Goal: Task Accomplishment & Management: Manage account settings

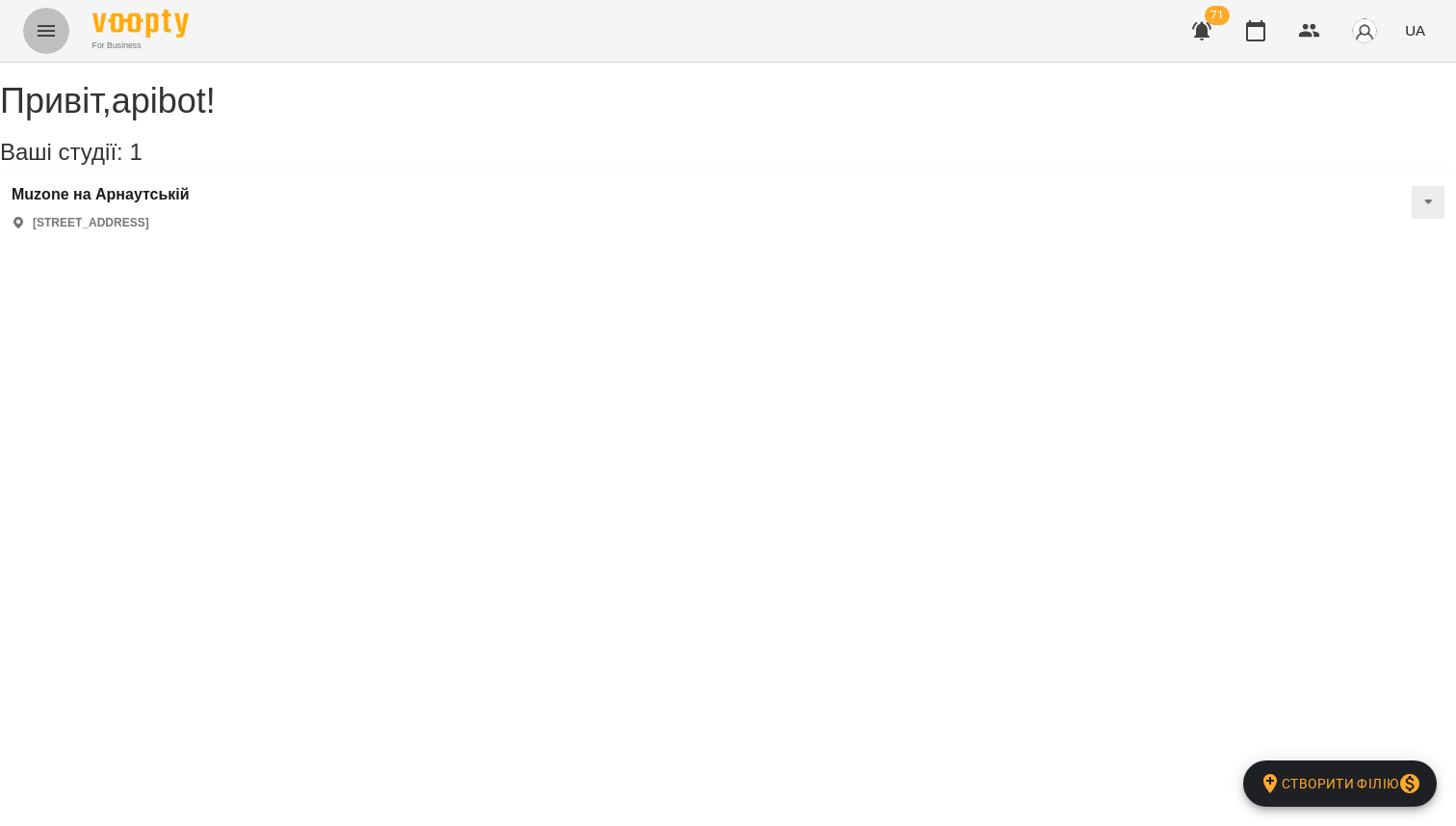
click at [40, 28] on icon "Menu" at bounding box center [46, 31] width 23 height 23
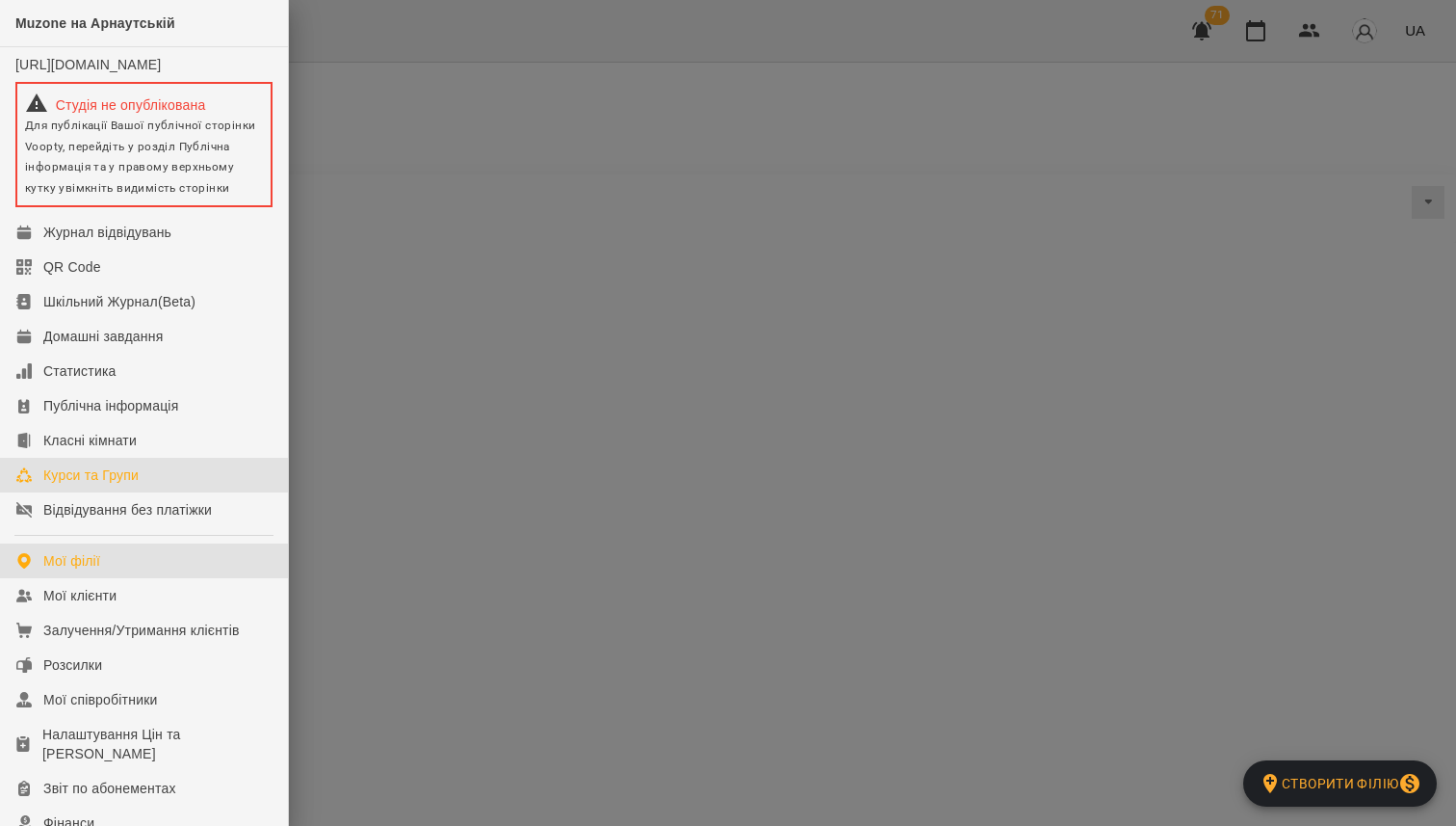
click at [129, 485] on div "Курси та Групи" at bounding box center [91, 475] width 95 height 19
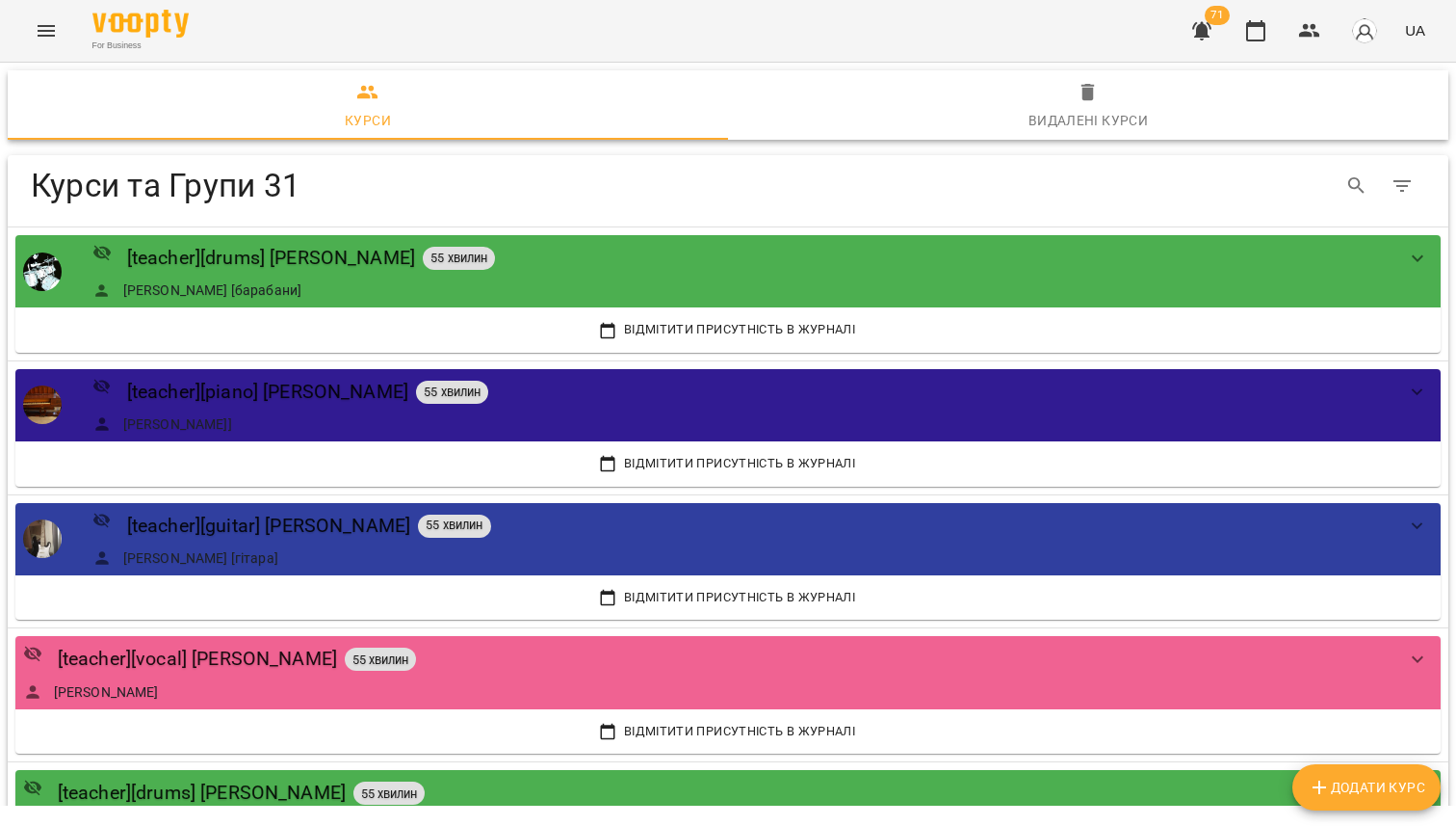
click at [54, 33] on icon "Menu" at bounding box center [46, 31] width 23 height 23
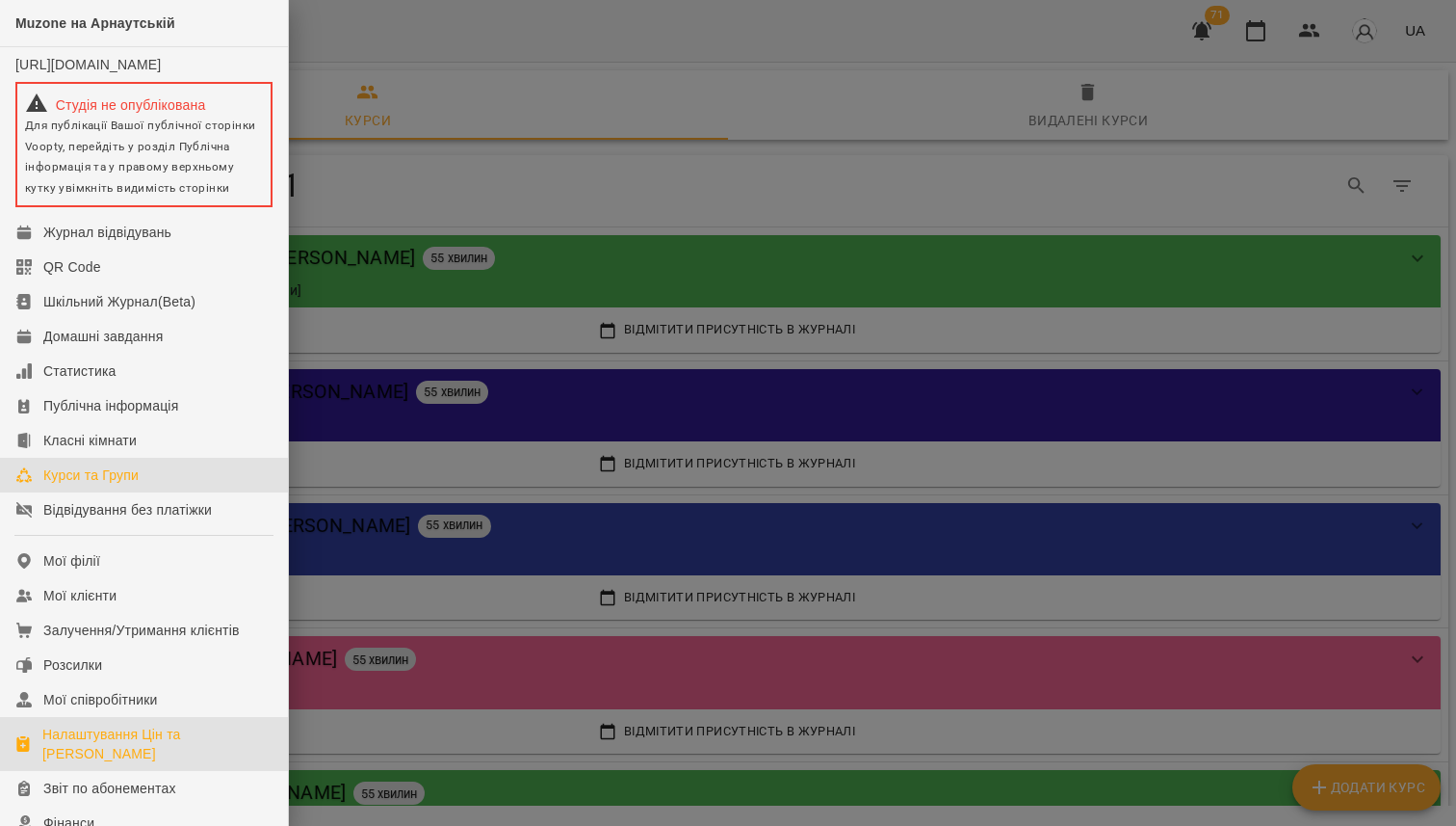
click at [130, 748] on div "Налаштування Цін та [PERSON_NAME]" at bounding box center [157, 744] width 230 height 39
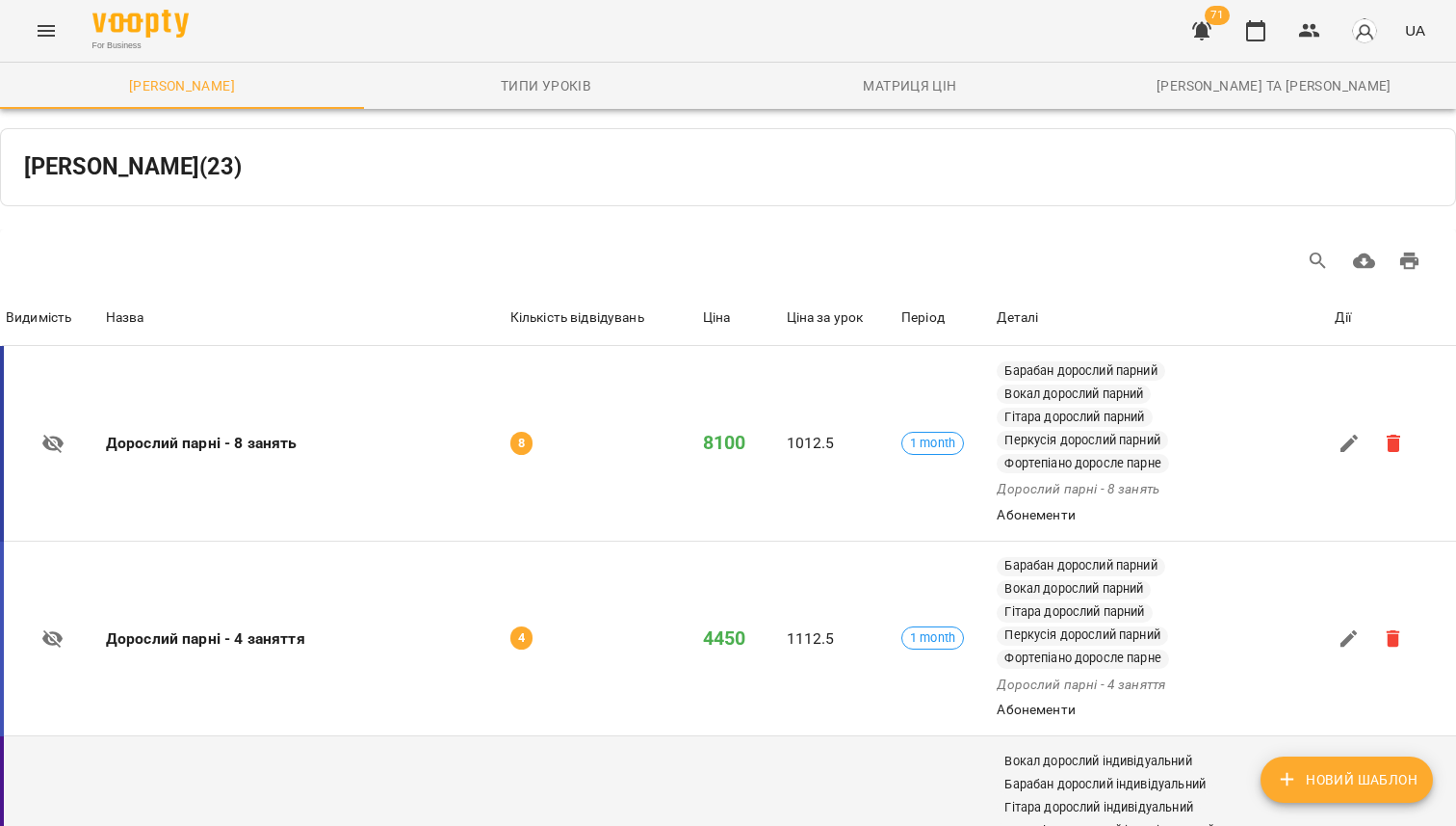
scroll to position [2534, 0]
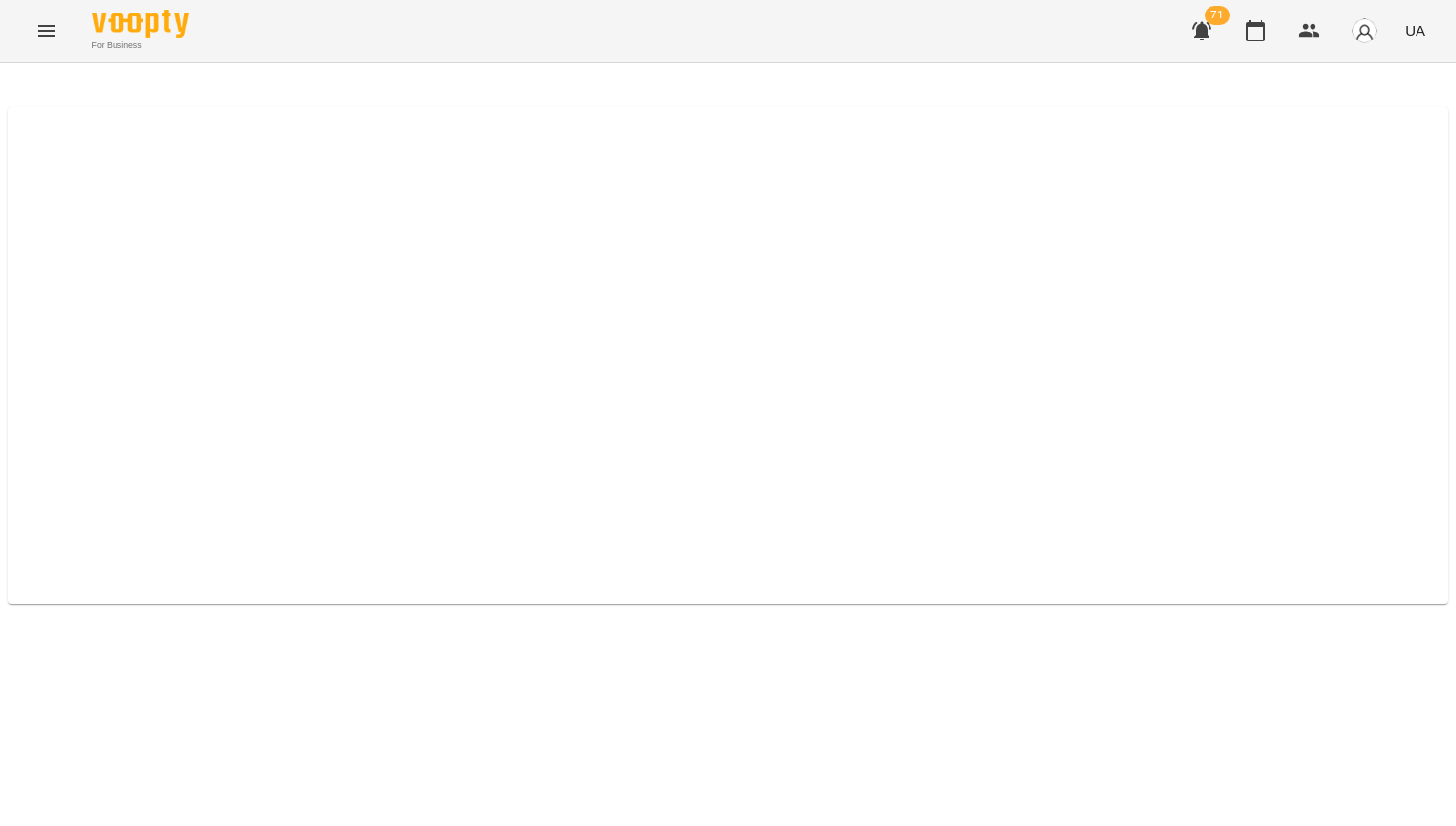
select select "*****"
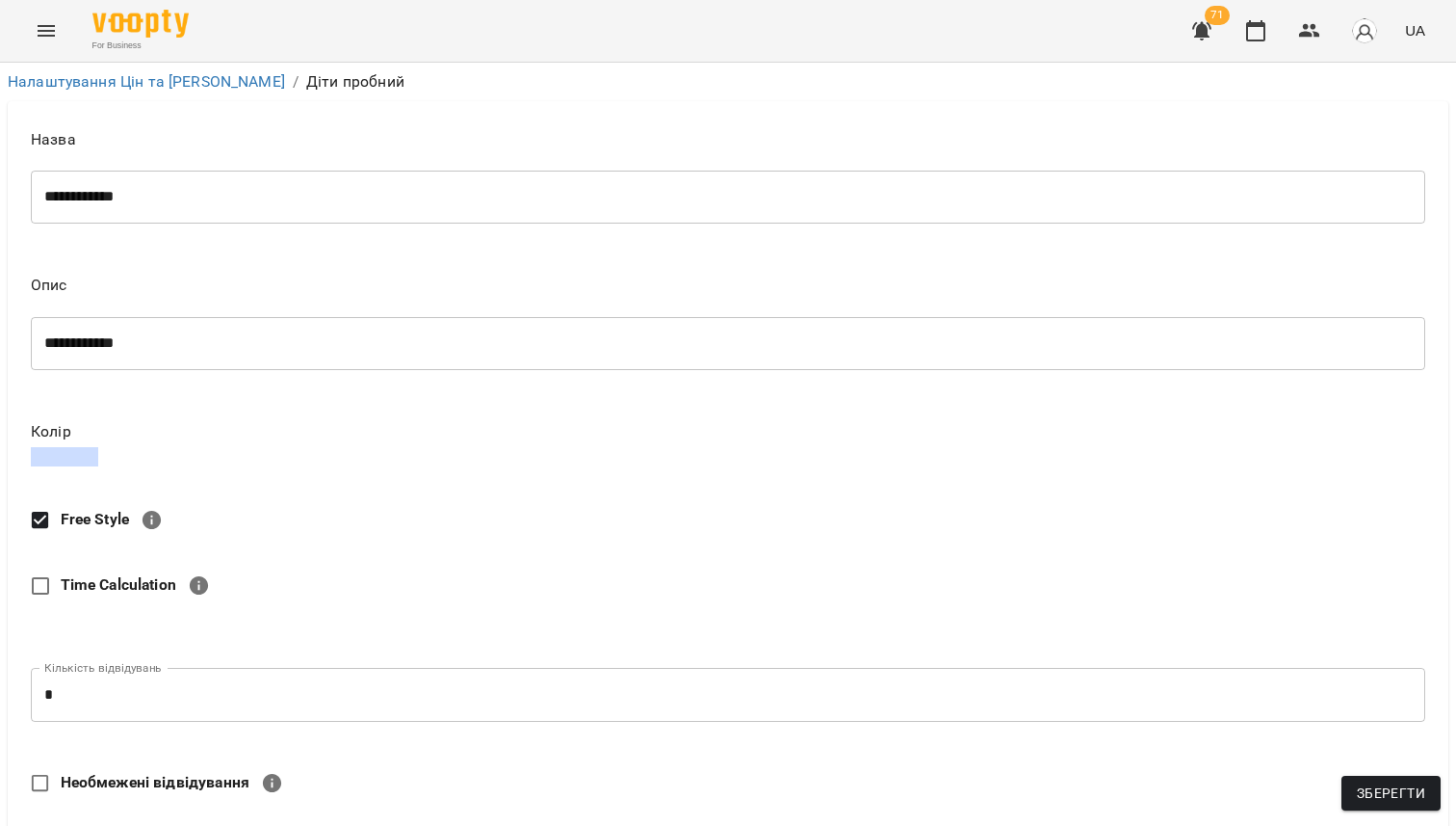
scroll to position [878, 0]
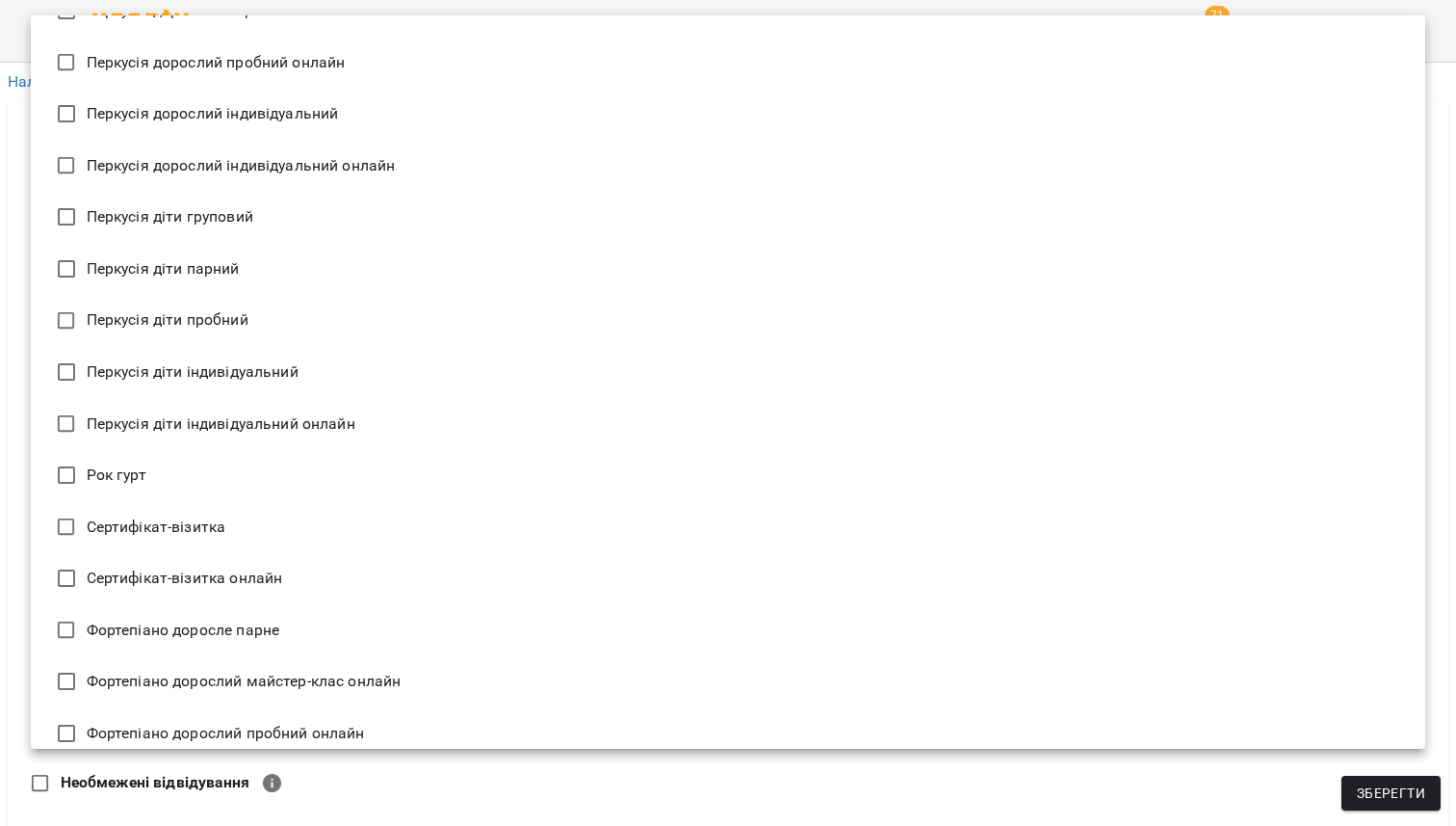
scroll to position [2507, 0]
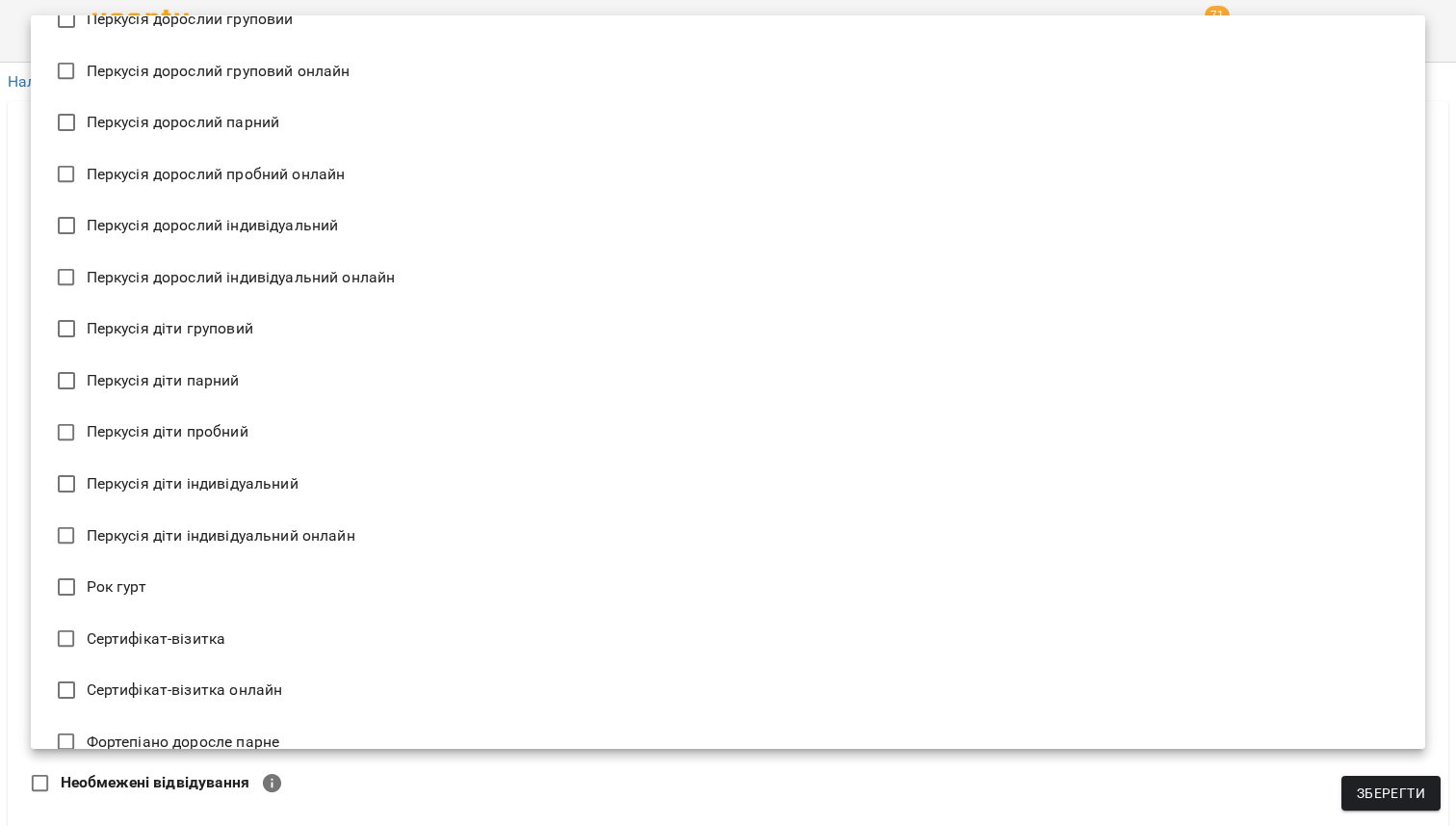
click at [376, 438] on li "Перкусія діти пробний" at bounding box center [728, 433] width 1394 height 52
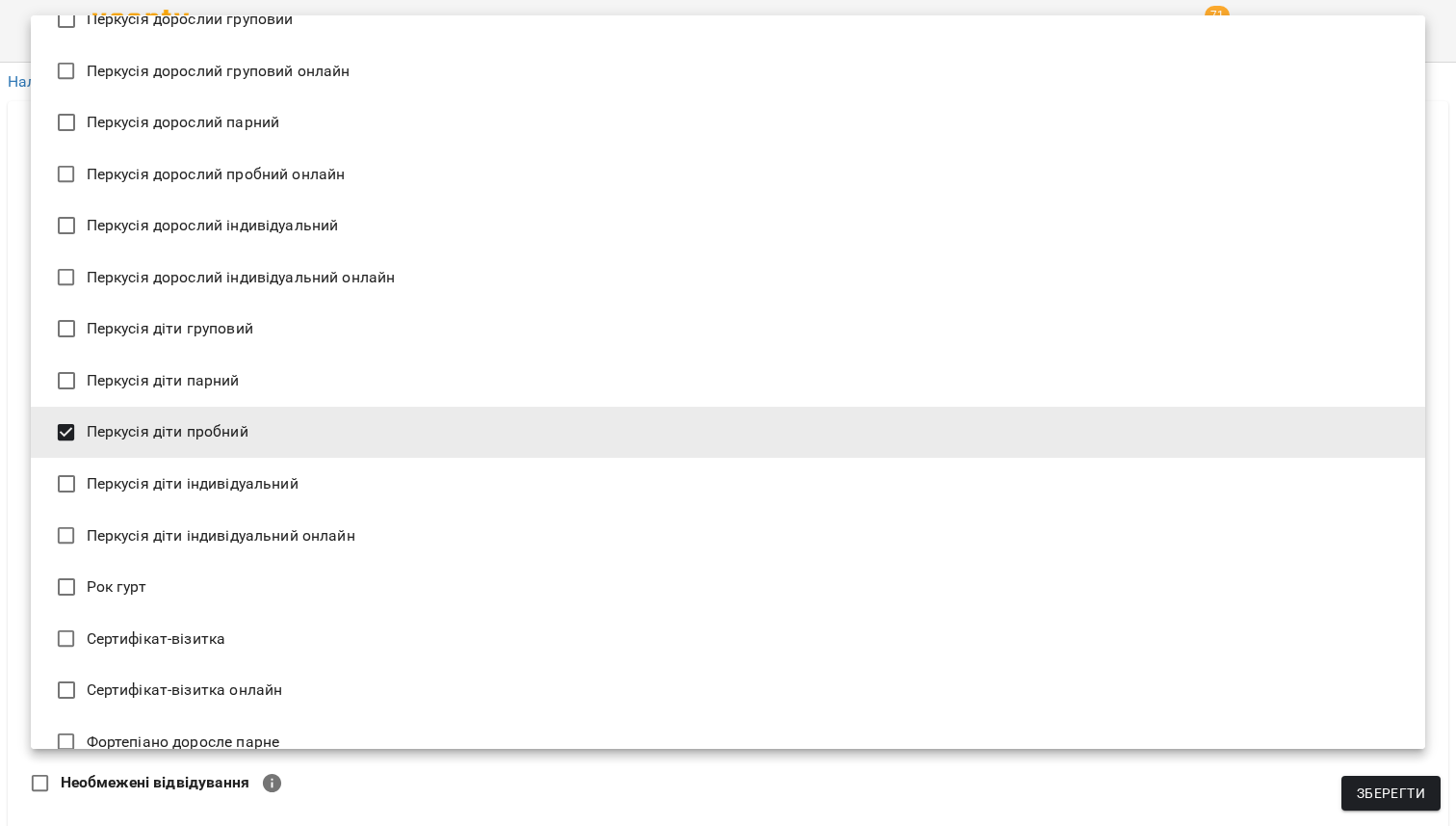
click at [356, 487] on li "Перкусія діти індивідуальний" at bounding box center [728, 484] width 1394 height 52
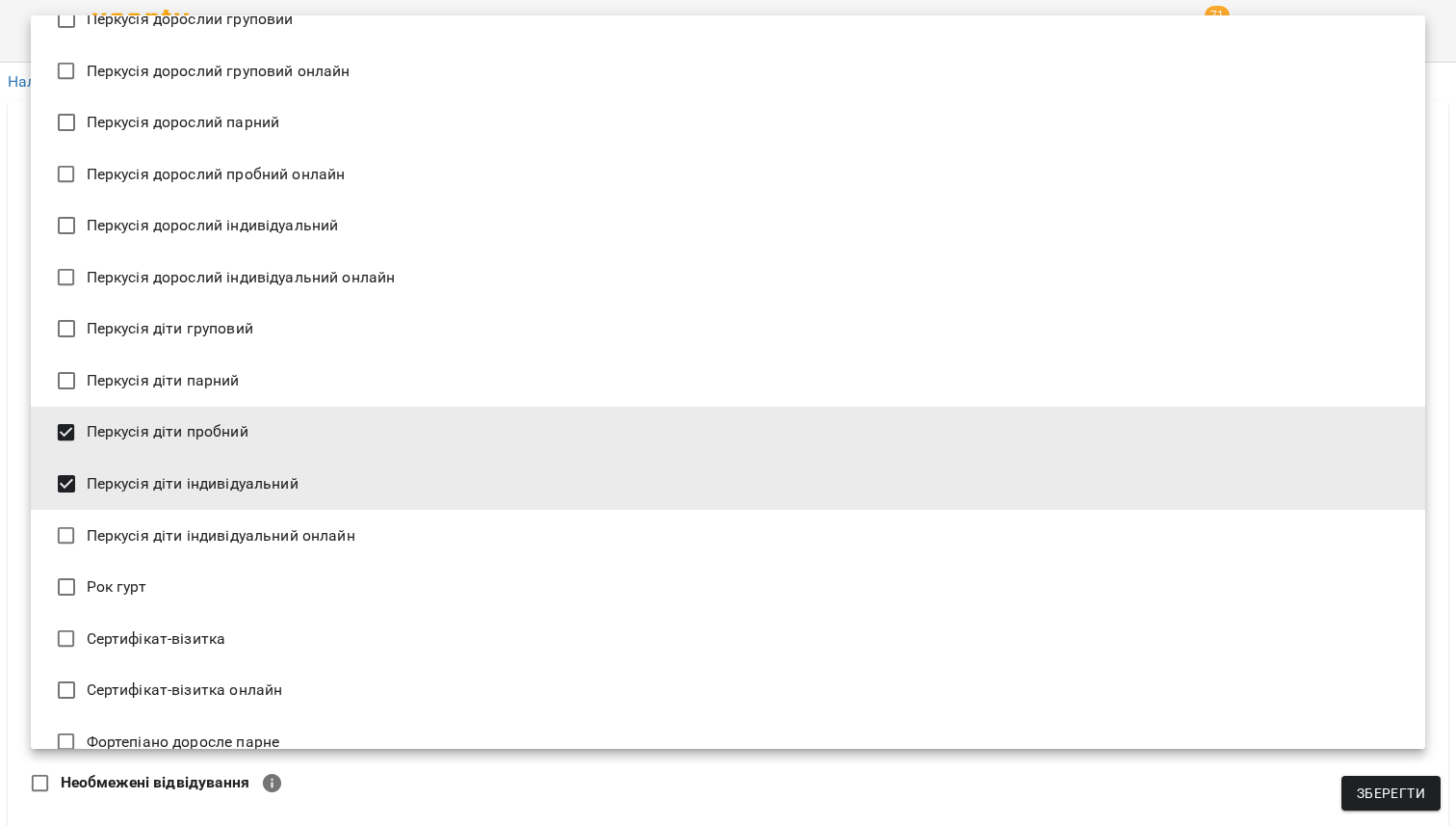
click at [355, 532] on li "Перкусія діти індивідуальний онлайн" at bounding box center [728, 536] width 1394 height 52
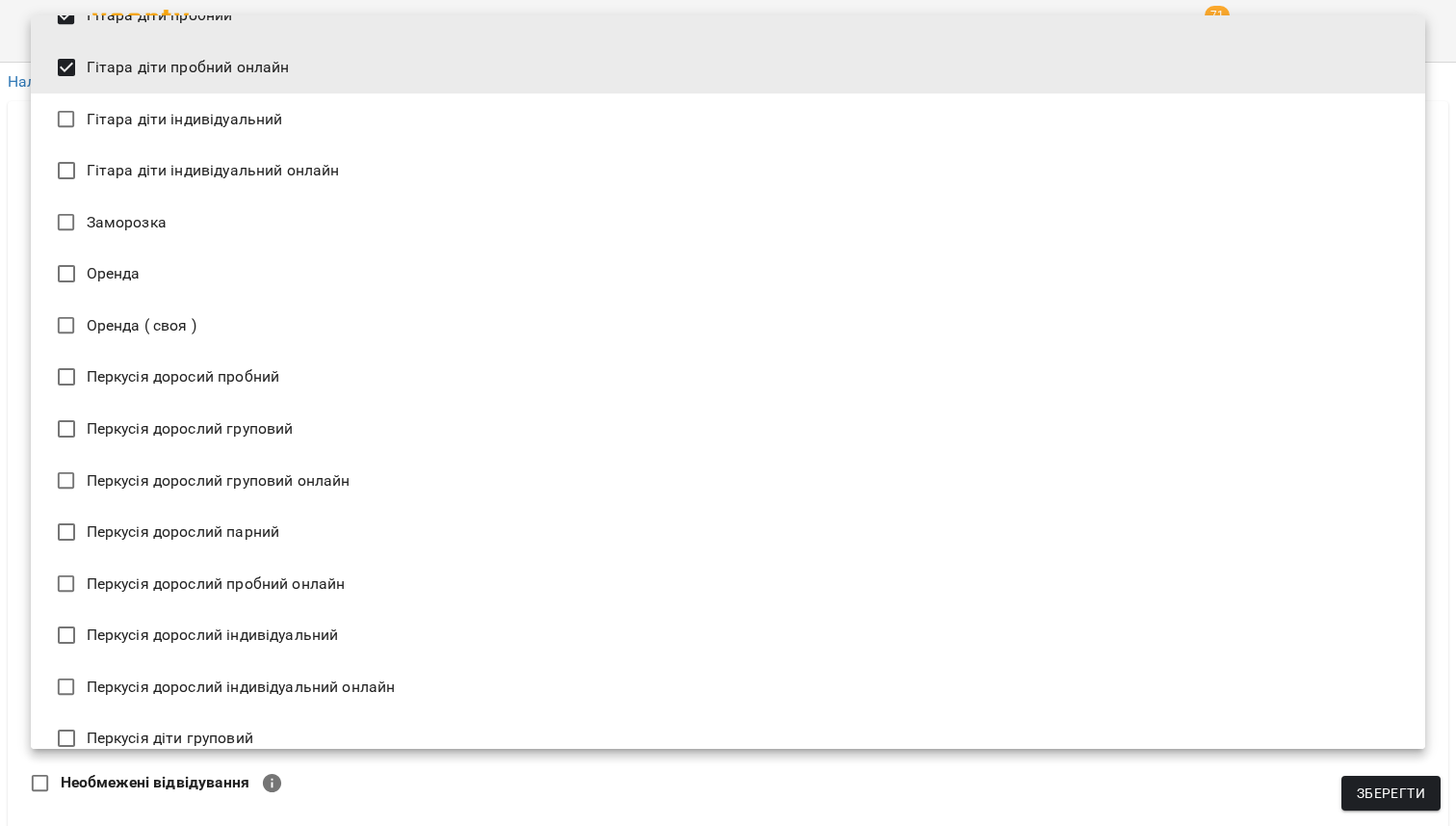
scroll to position [2474, 0]
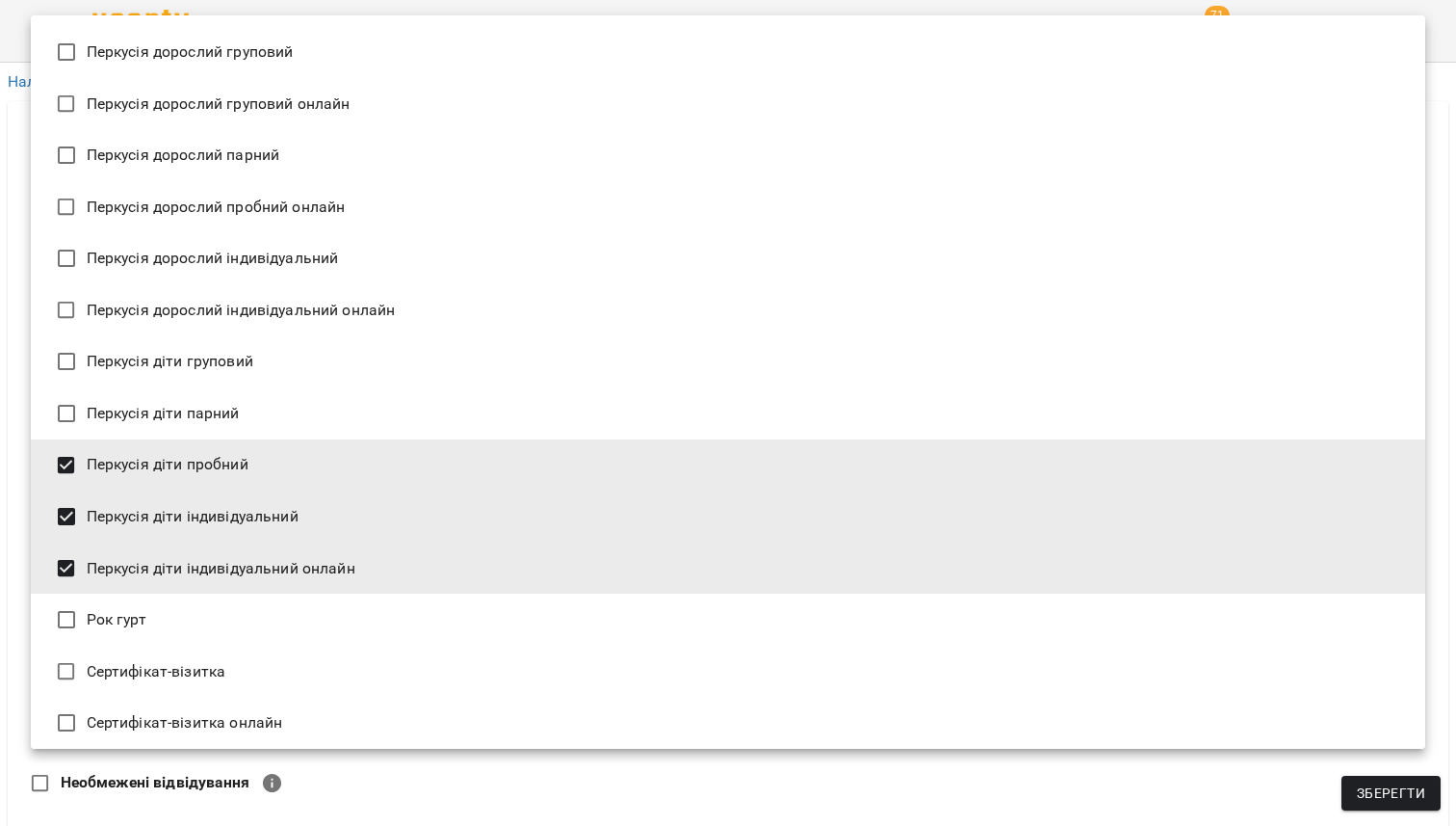
click at [299, 519] on li "Перкусія діти індивідуальний" at bounding box center [728, 517] width 1394 height 52
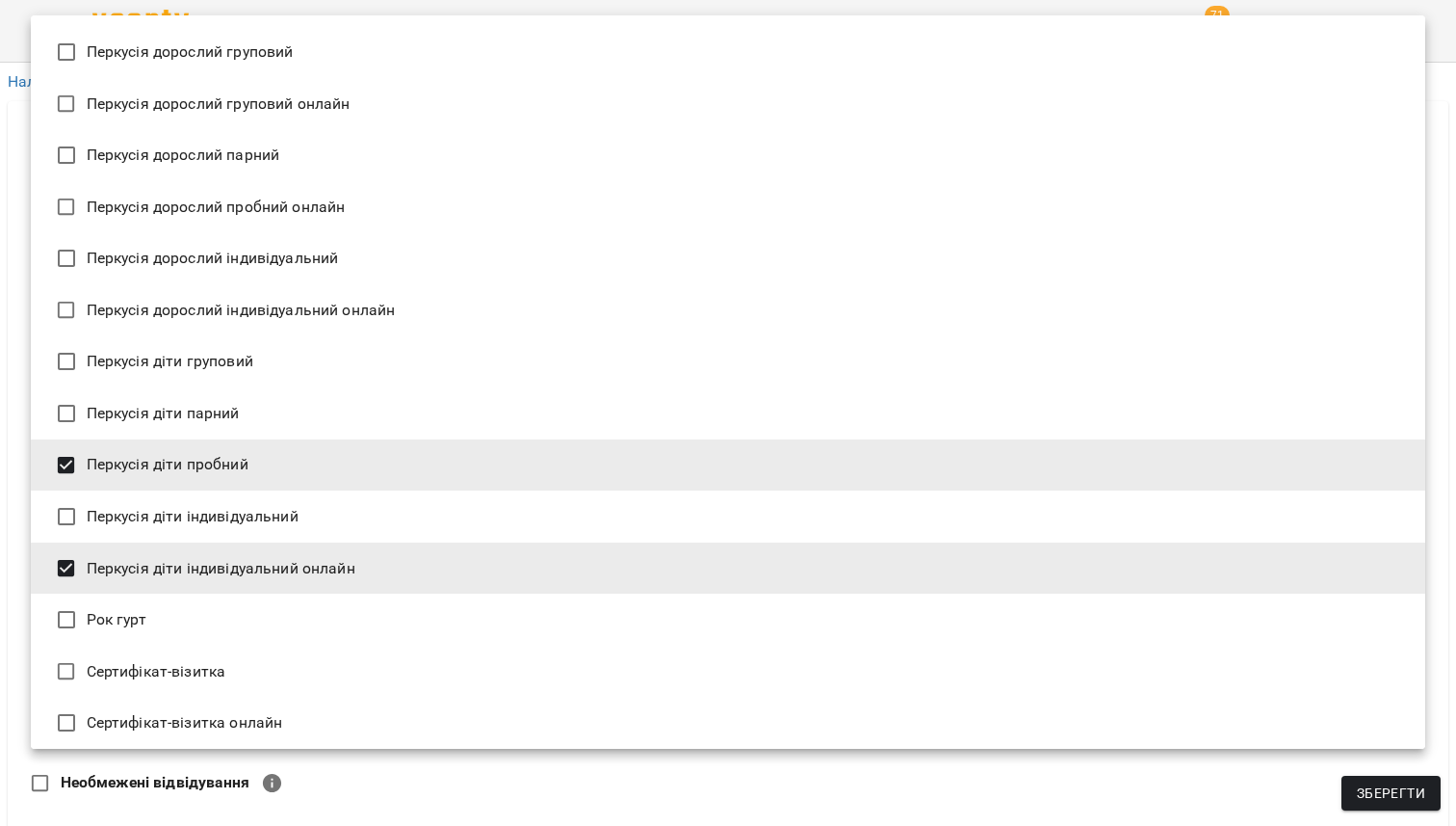
click at [299, 564] on li "Перкусія діти індивідуальний онлайн" at bounding box center [728, 569] width 1394 height 52
type input "**********"
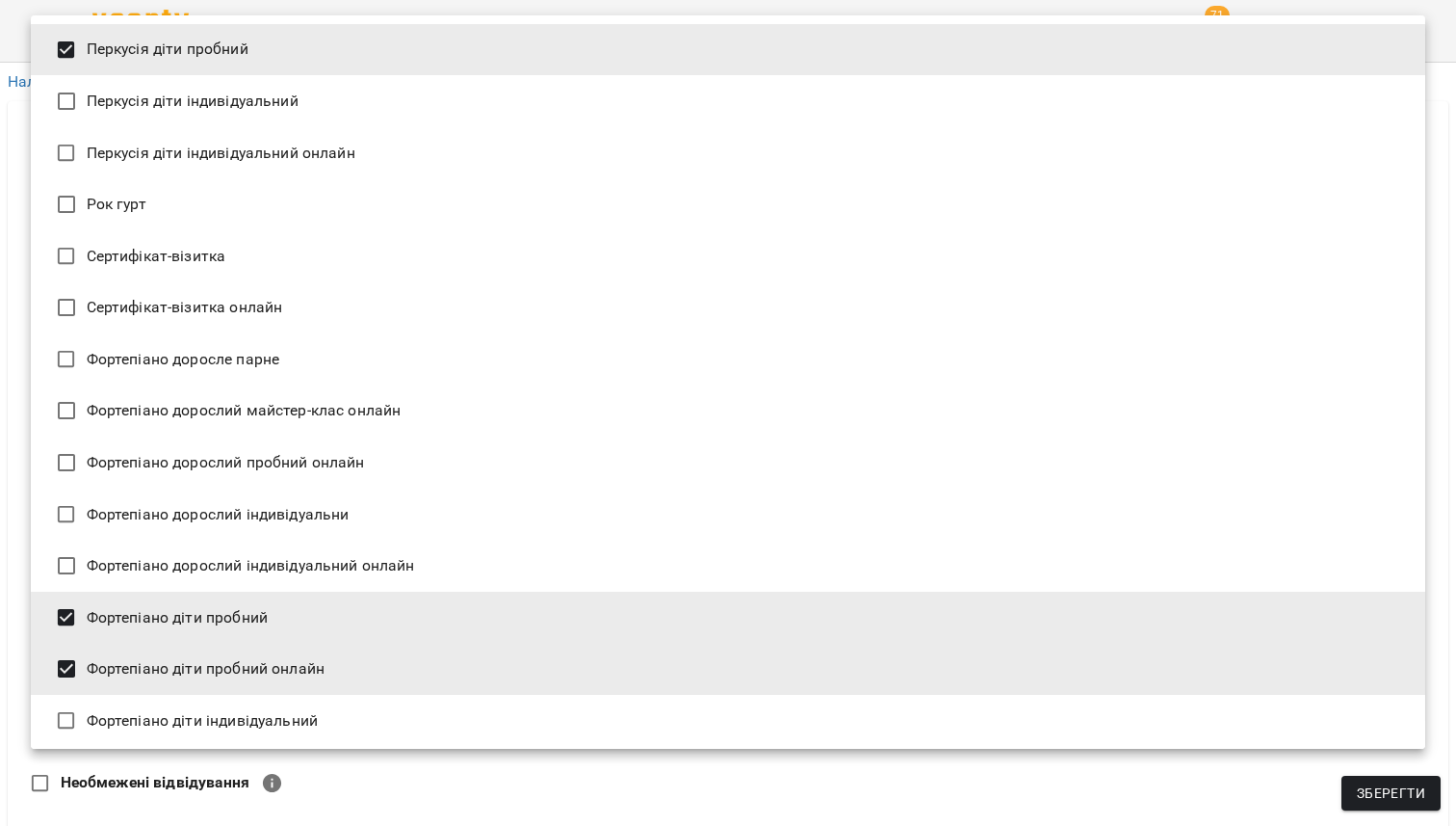
scroll to position [2946, 0]
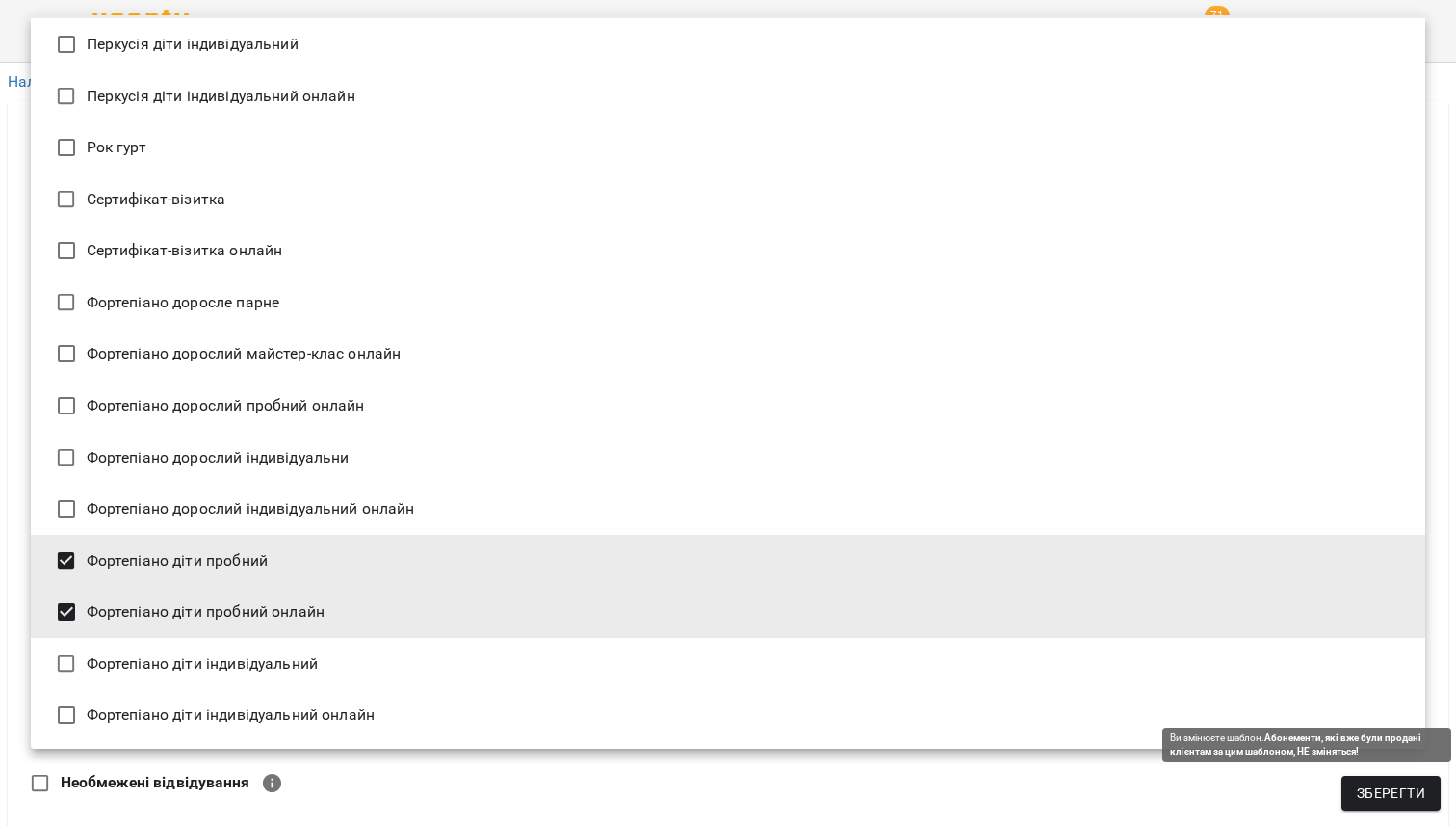
click at [1368, 791] on span "Зберегти" at bounding box center [1391, 793] width 68 height 23
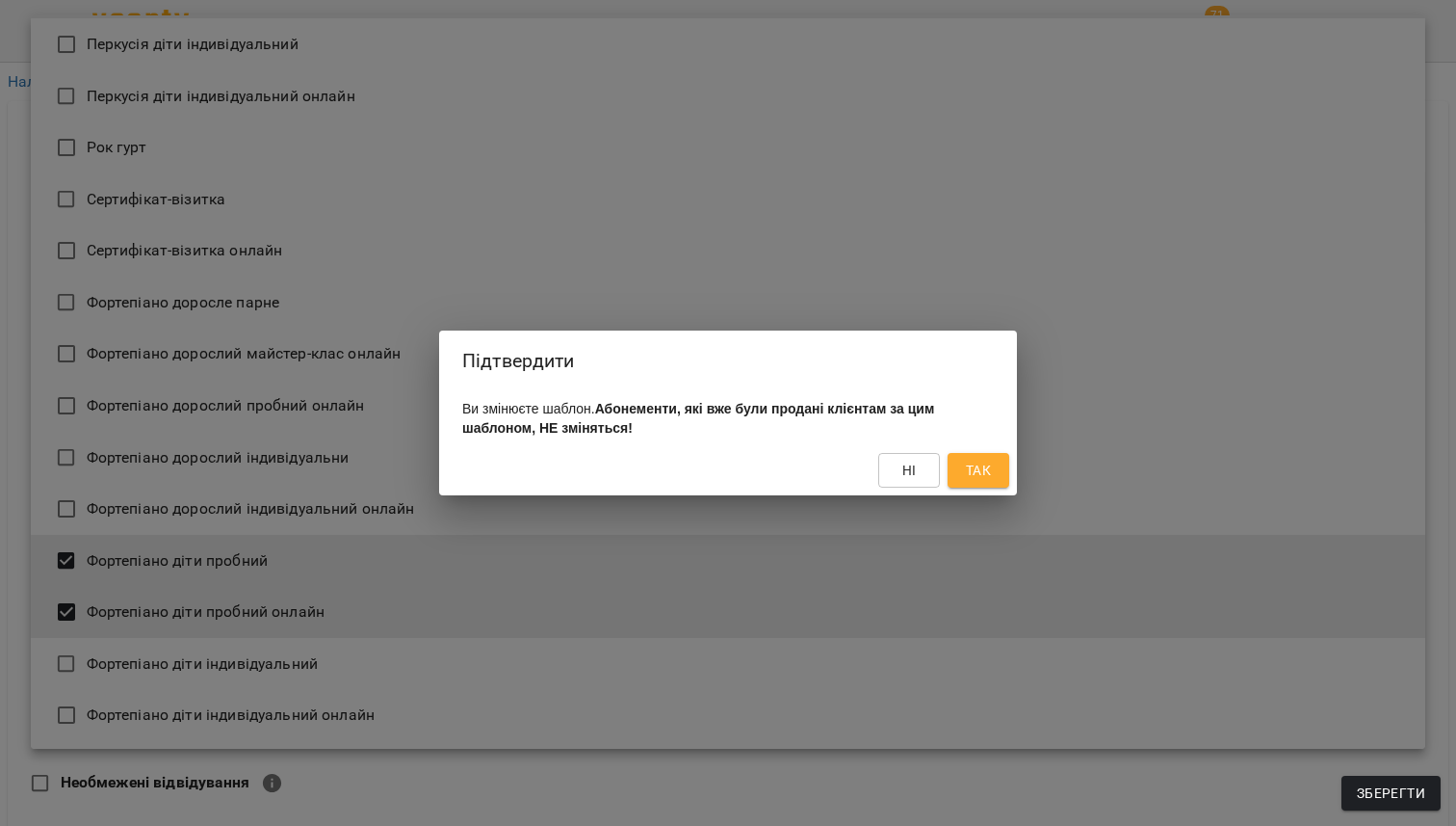
click at [990, 482] on span "Так" at bounding box center [979, 470] width 25 height 23
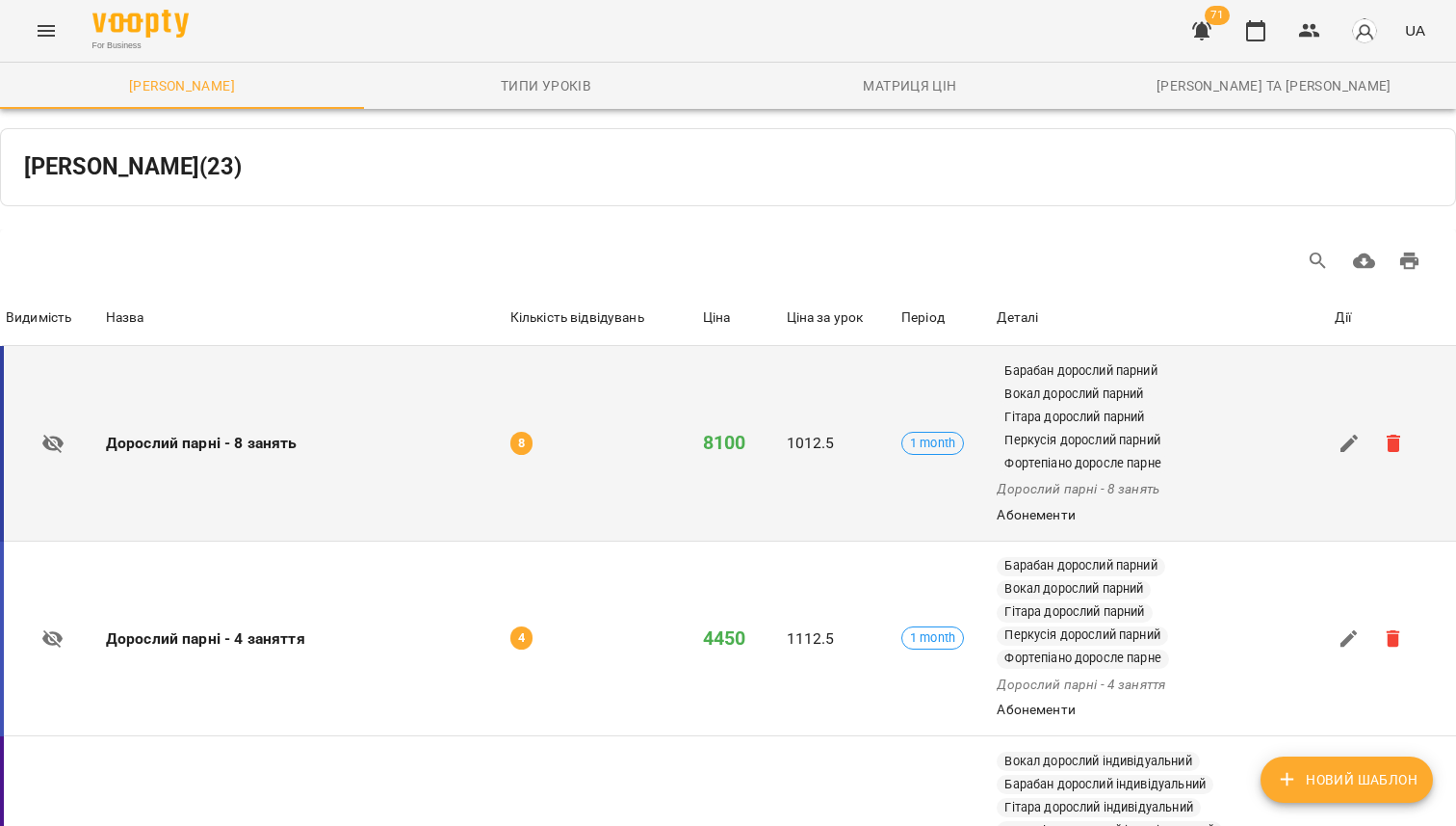
scroll to position [1198, 0]
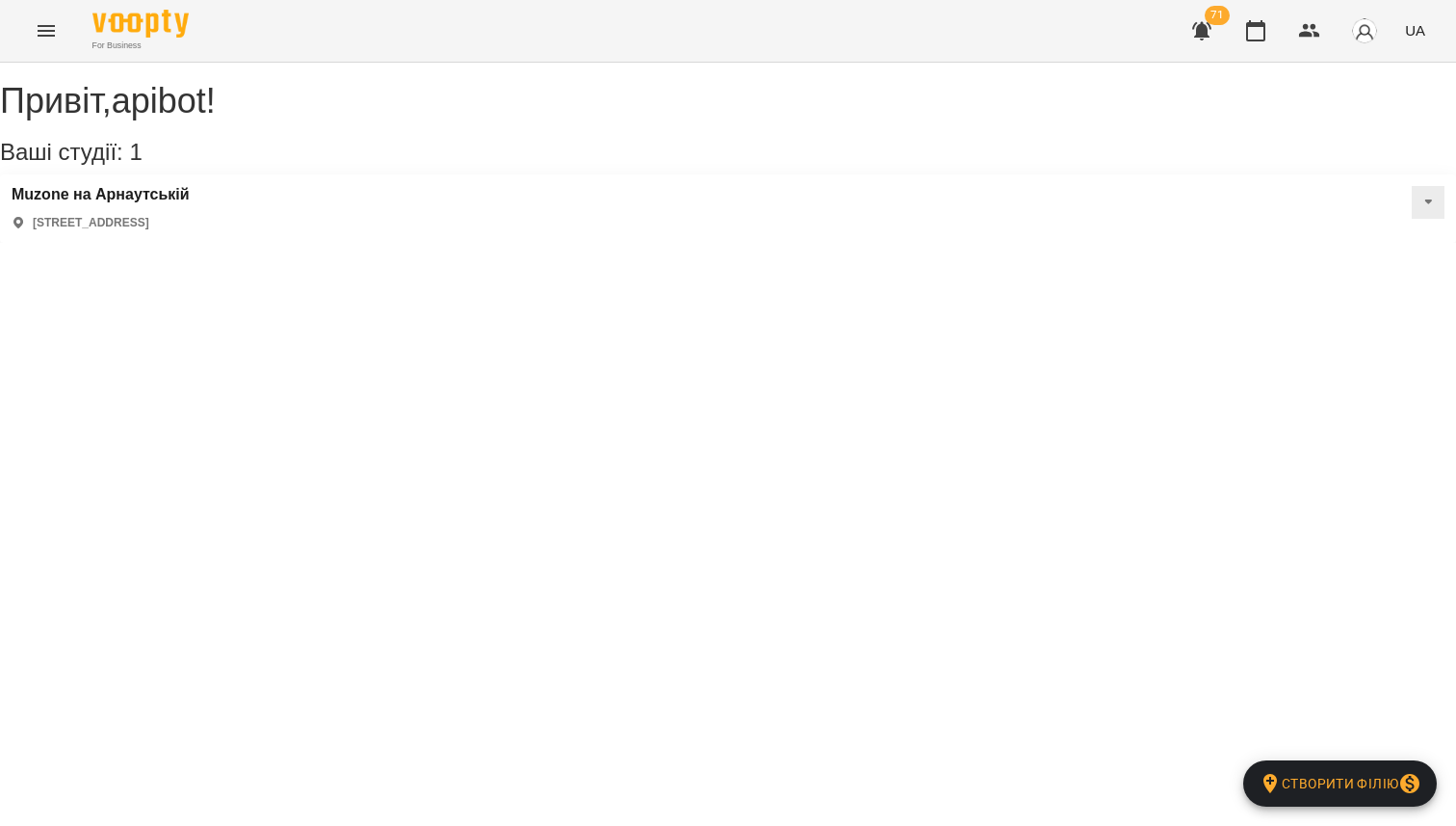
click at [58, 18] on button "Menu" at bounding box center [46, 31] width 46 height 46
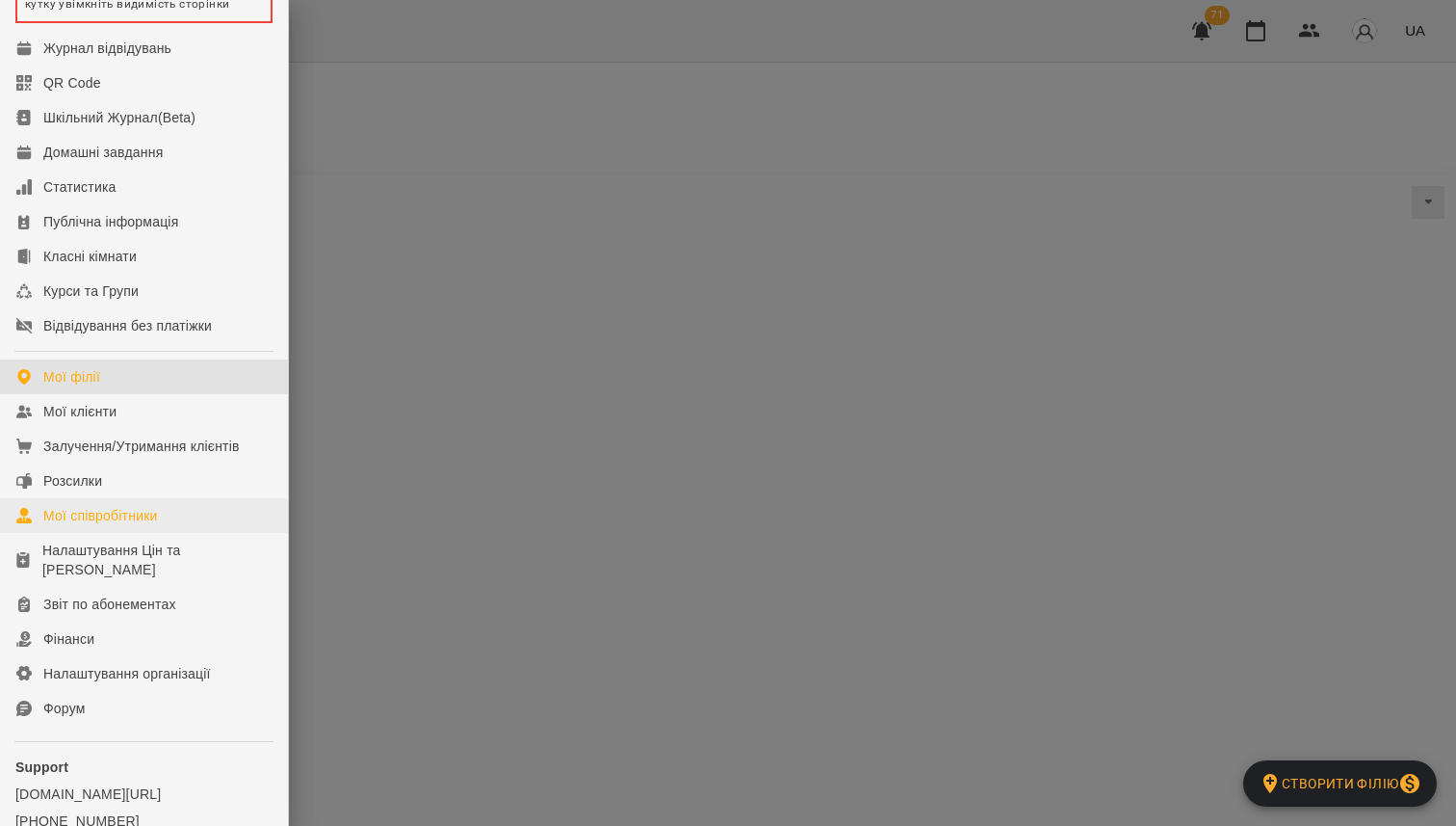
scroll to position [212, 0]
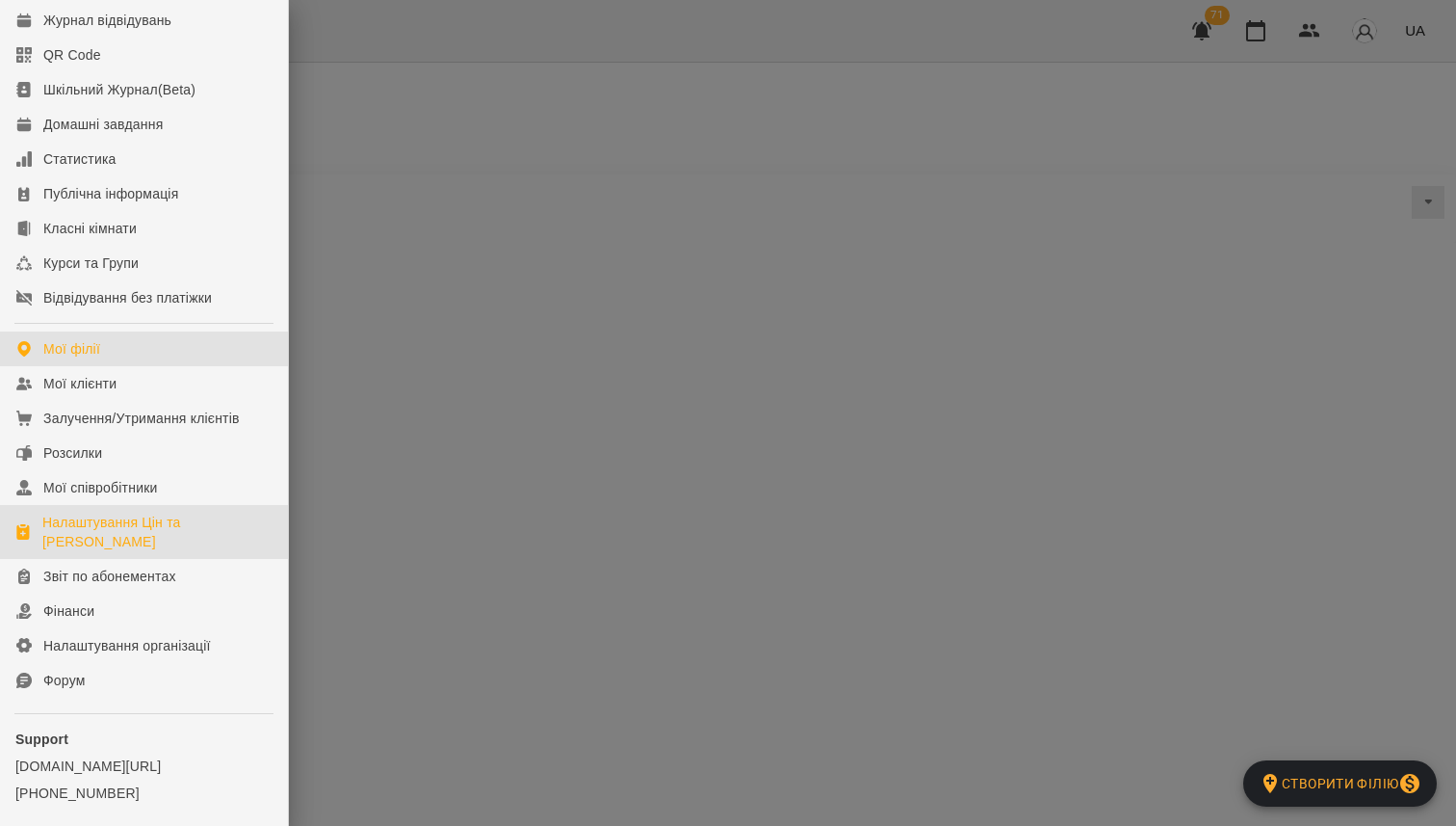
click at [137, 542] on div "Налаштування Цін та [PERSON_NAME]" at bounding box center [157, 532] width 230 height 39
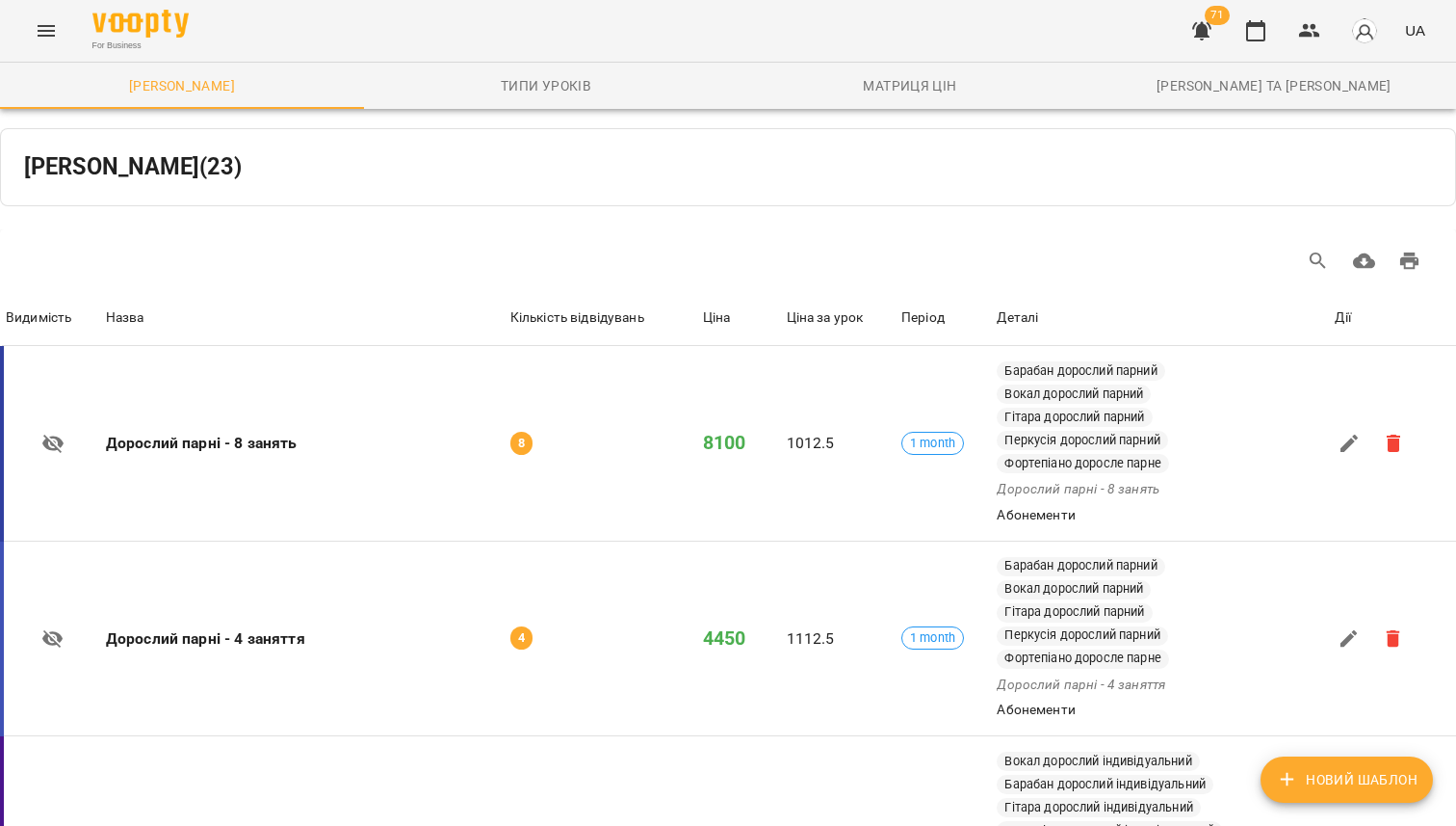
scroll to position [3025, 0]
